Goal: Navigation & Orientation: Find specific page/section

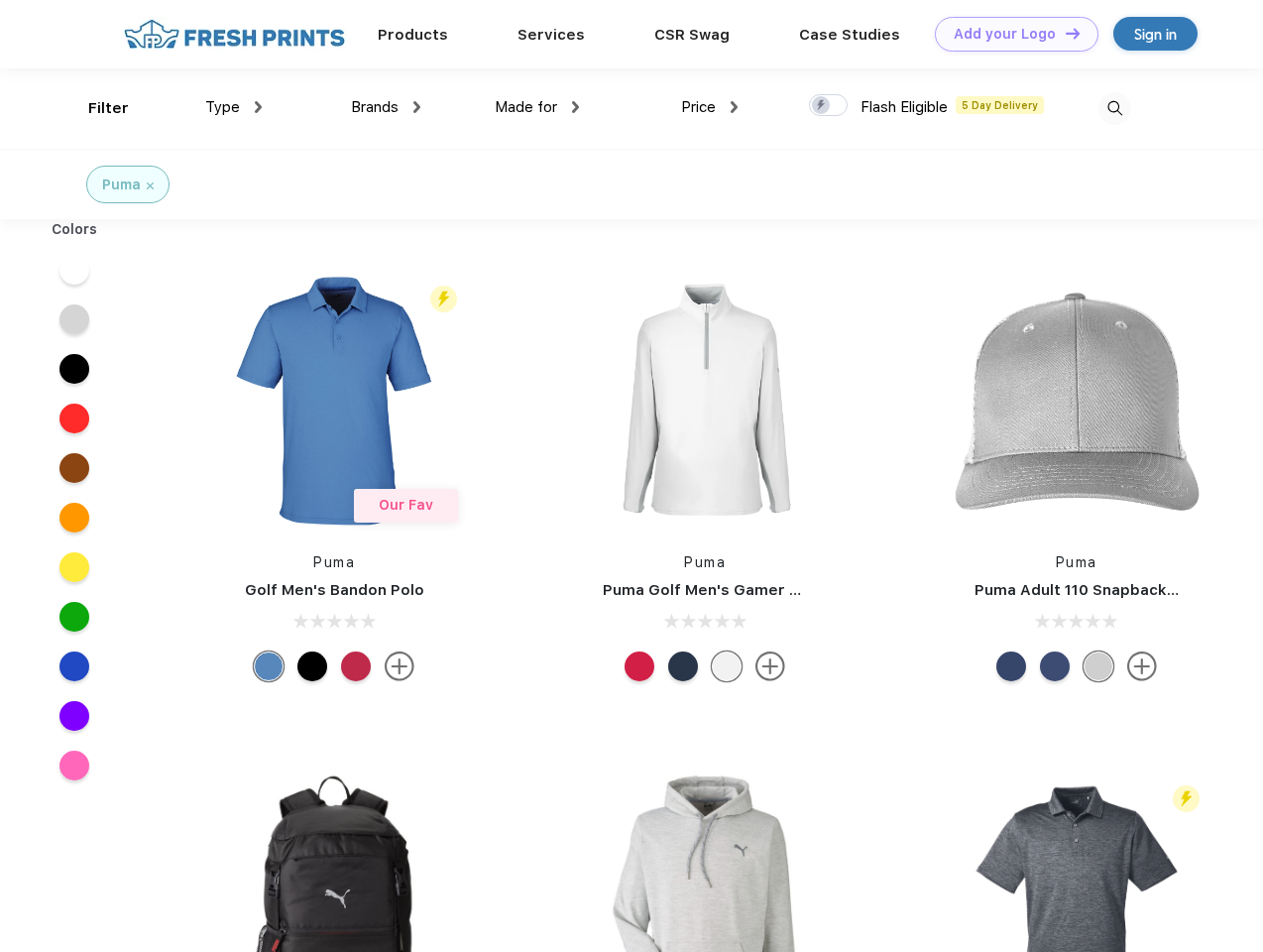
scroll to position [1, 0]
click at [1010, 34] on link "Add your Logo Design Tool" at bounding box center [1017, 34] width 164 height 35
click at [0, 0] on div "Design Tool" at bounding box center [0, 0] width 0 height 0
click at [1064, 33] on link "Add your Logo Design Tool" at bounding box center [1017, 34] width 164 height 35
click at [95, 108] on div "Filter" at bounding box center [108, 108] width 41 height 23
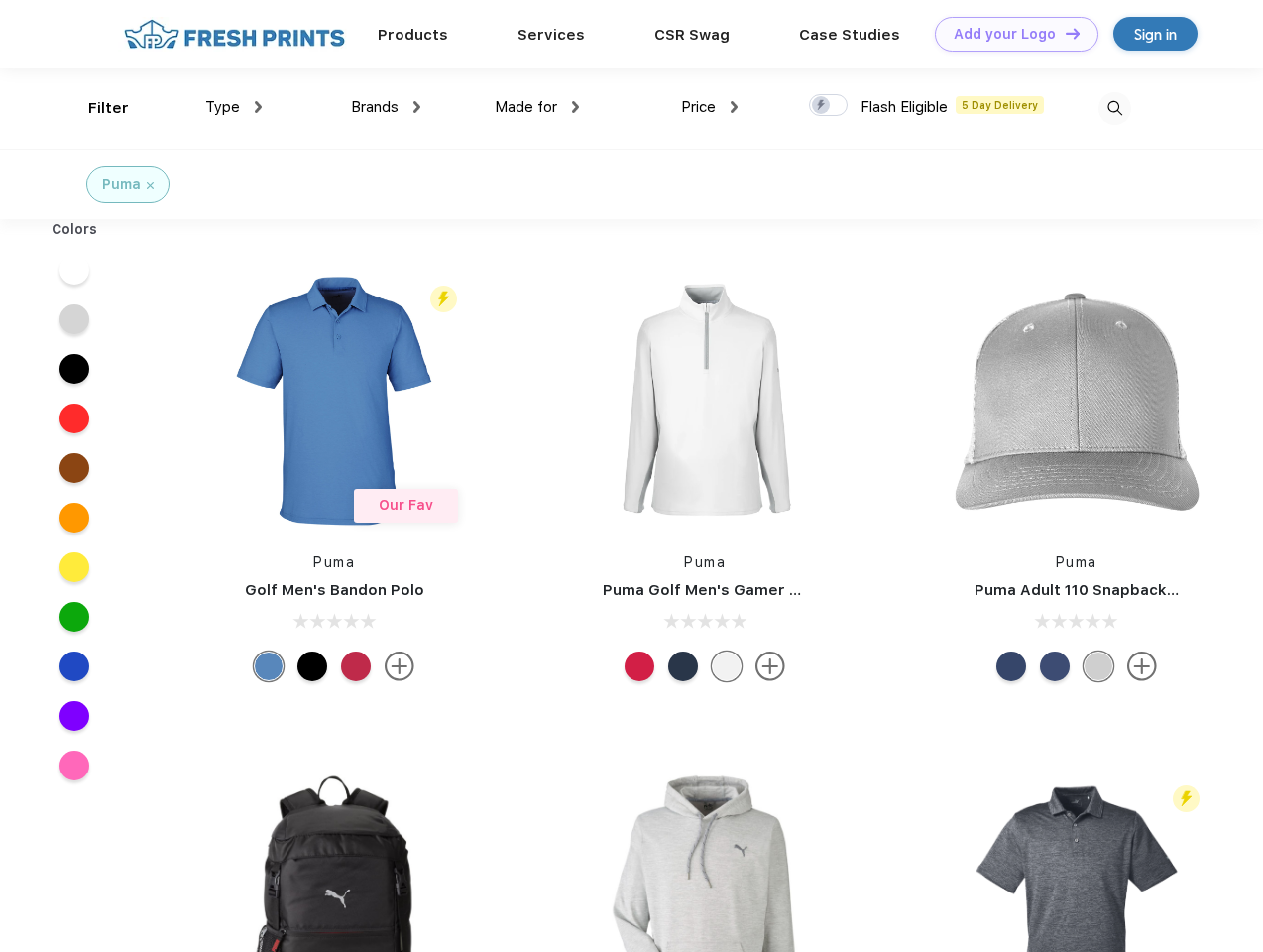
click at [234, 107] on span "Type" at bounding box center [223, 107] width 35 height 18
click at [386, 107] on span "Brands" at bounding box center [375, 107] width 48 height 18
click at [538, 107] on span "Made for" at bounding box center [526, 107] width 63 height 18
click at [710, 107] on span "Price" at bounding box center [699, 107] width 35 height 18
click at [829, 106] on div at bounding box center [828, 105] width 39 height 22
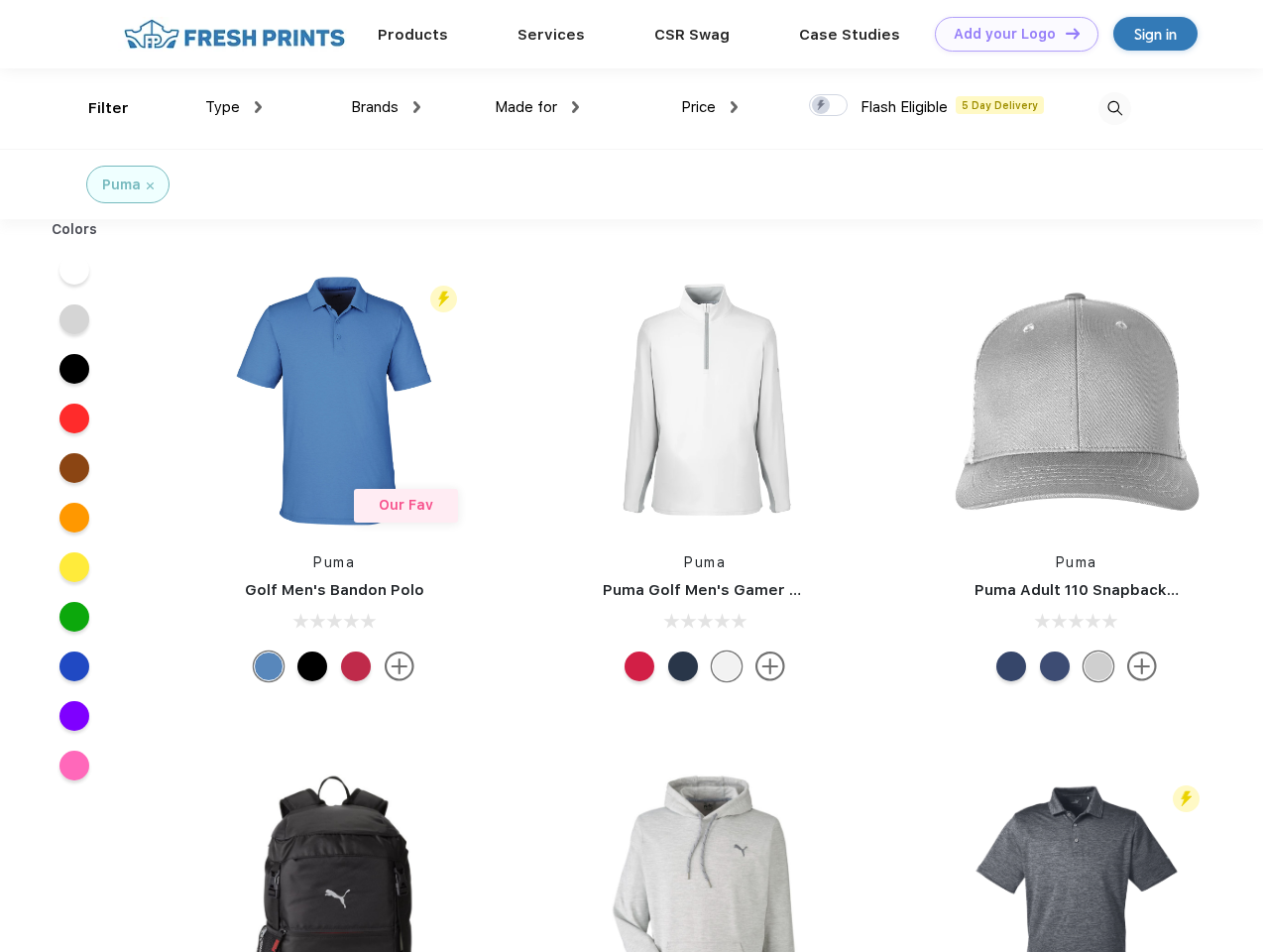
click at [822, 106] on input "checkbox" at bounding box center [815, 99] width 13 height 13
click at [1115, 108] on img at bounding box center [1115, 108] width 33 height 33
